Goal: Task Accomplishment & Management: Manage account settings

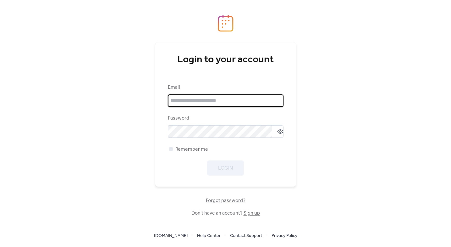
click at [183, 104] on input "email" at bounding box center [226, 100] width 116 height 13
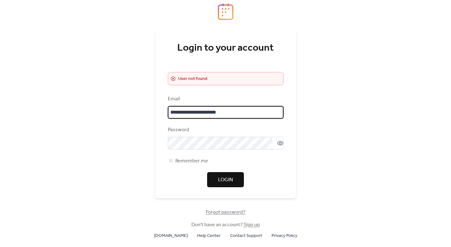
drag, startPoint x: 235, startPoint y: 112, endPoint x: 101, endPoint y: 112, distance: 134.1
click at [101, 112] on div "**********" at bounding box center [225, 123] width 451 height 247
type input "**********"
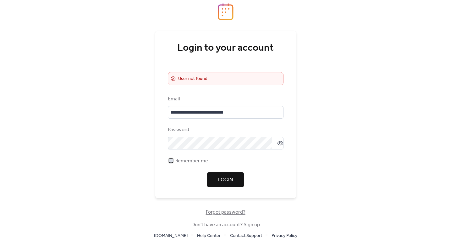
click at [172, 157] on div at bounding box center [171, 160] width 6 height 6
click at [221, 182] on span "Login" at bounding box center [225, 180] width 15 height 8
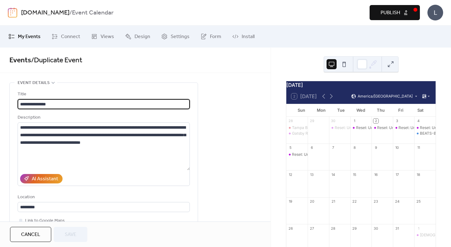
click at [43, 10] on link "[DOMAIN_NAME]" at bounding box center [45, 13] width 48 height 12
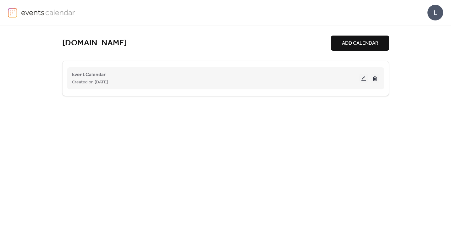
click at [117, 71] on div "Event Calendar Created on [DATE]" at bounding box center [215, 78] width 287 height 15
click at [88, 80] on span "Created on [DATE]" at bounding box center [90, 83] width 36 height 8
click at [81, 73] on span "Event Calendar" at bounding box center [89, 75] width 34 height 8
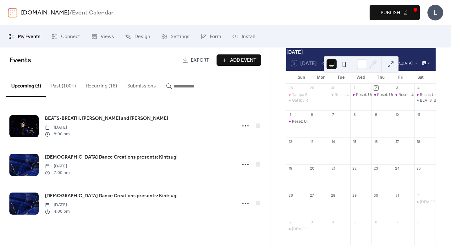
scroll to position [36, 0]
